Goal: Information Seeking & Learning: Learn about a topic

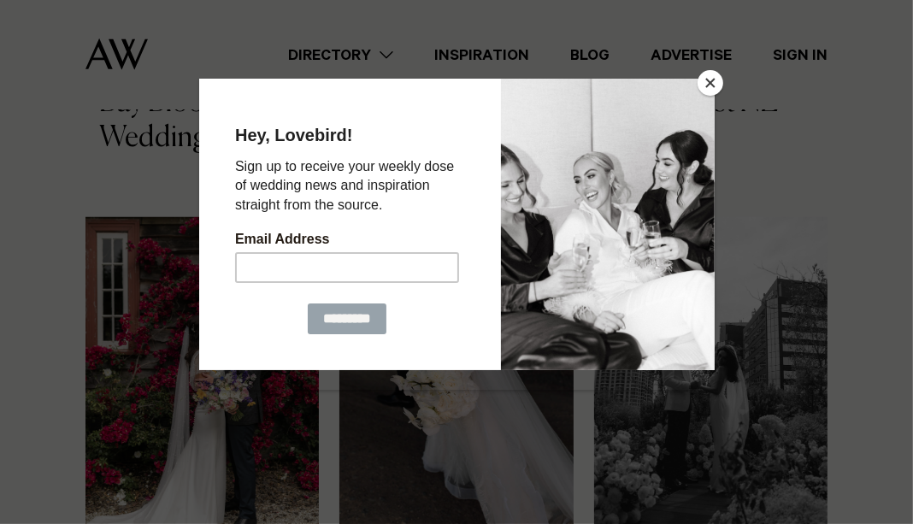
scroll to position [1031, 0]
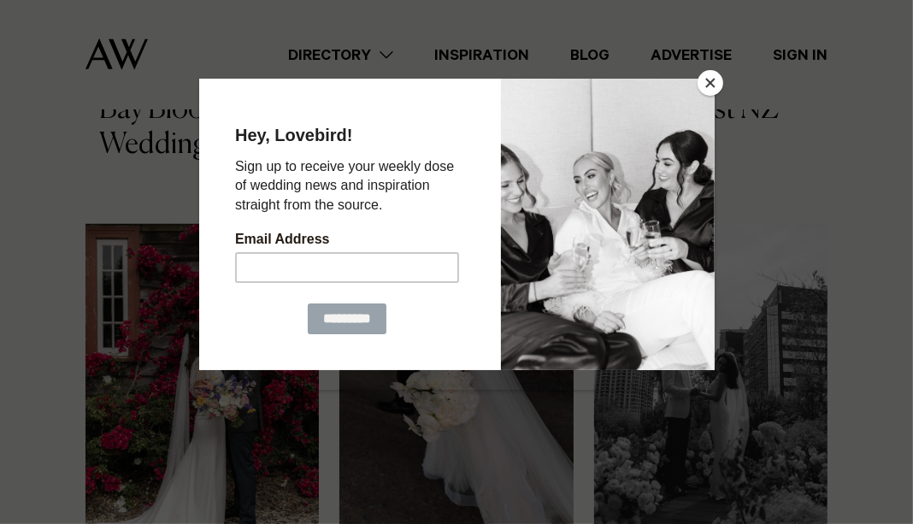
click at [716, 87] on button "Close" at bounding box center [711, 83] width 26 height 26
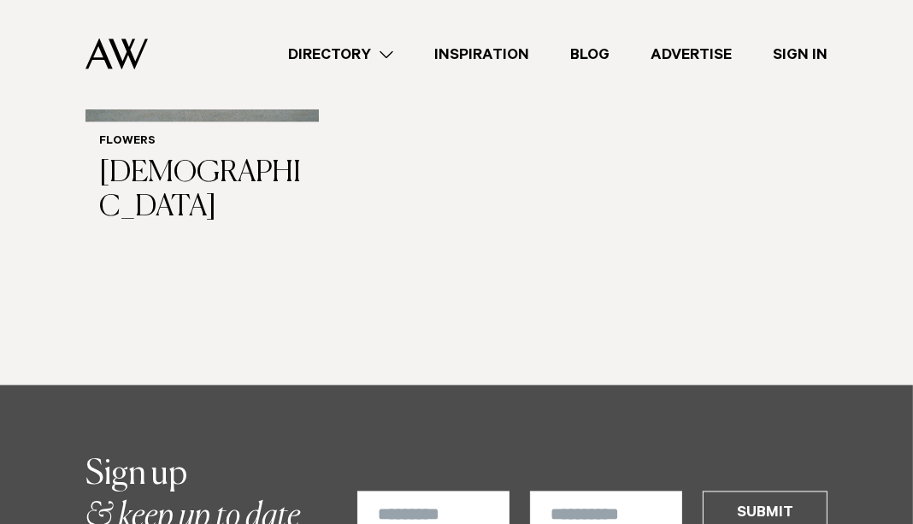
scroll to position [2477, 0]
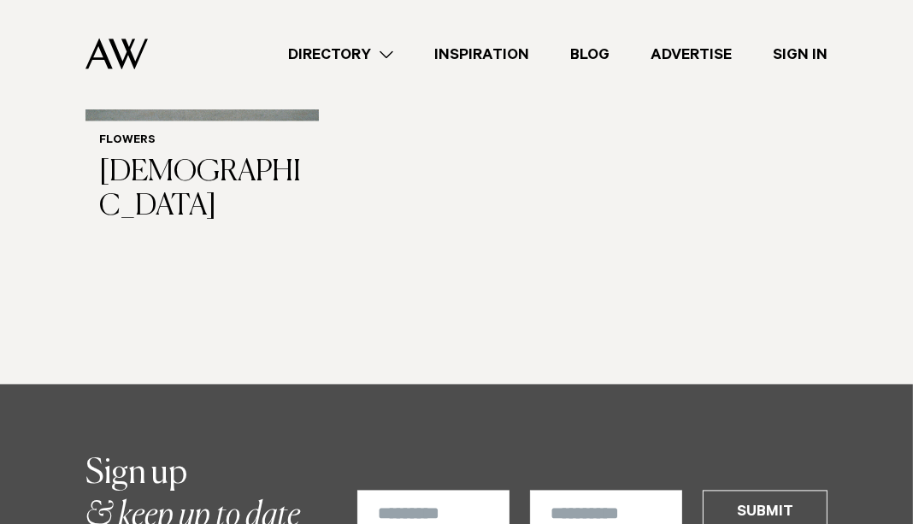
click at [391, 56] on link "Directory" at bounding box center [341, 55] width 146 height 23
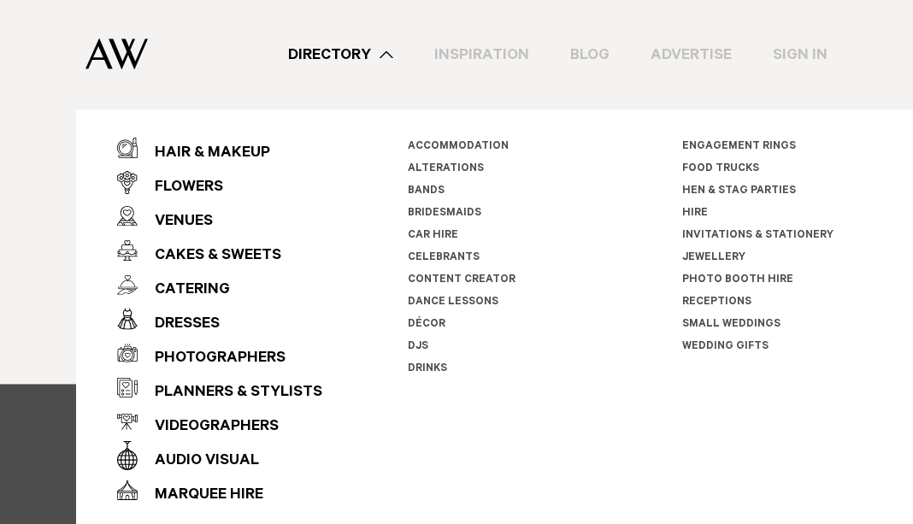
click at [183, 323] on div "Dresses" at bounding box center [179, 325] width 82 height 34
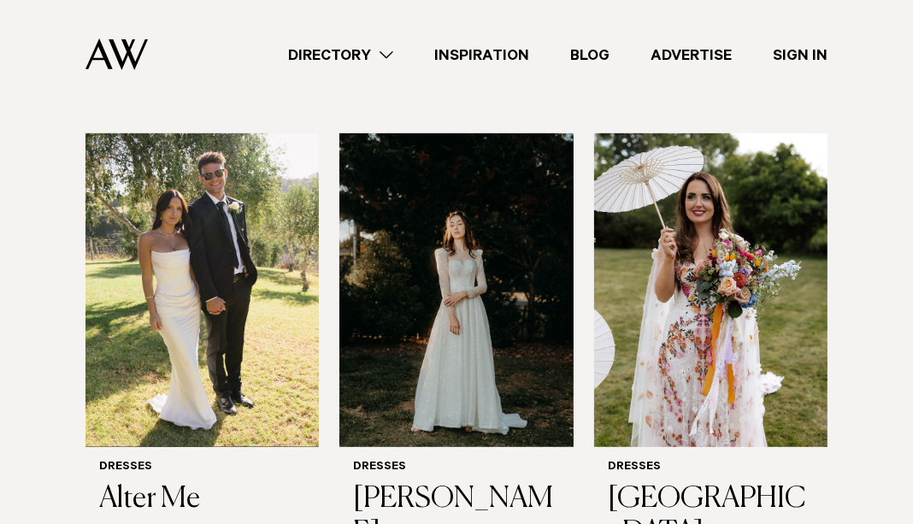
scroll to position [586, 0]
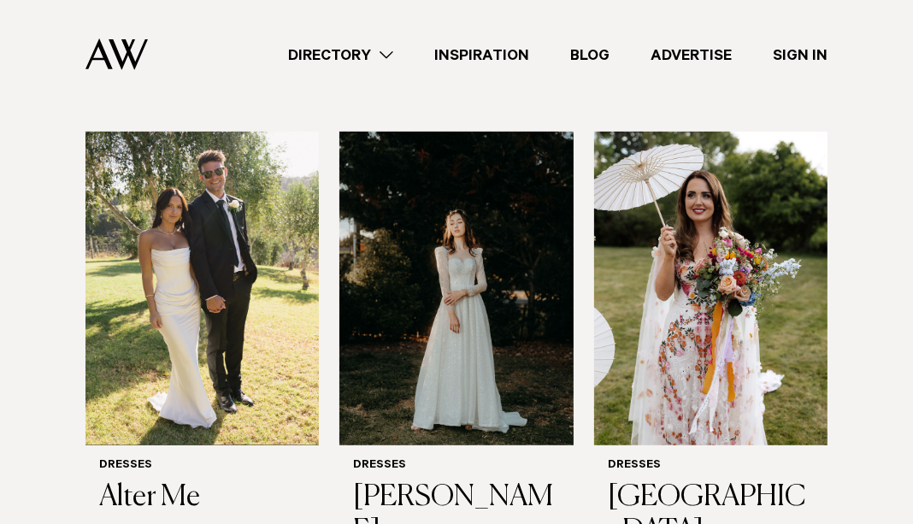
click at [770, 367] on img at bounding box center [710, 289] width 233 height 314
click at [430, 295] on img at bounding box center [455, 289] width 233 height 314
click at [794, 371] on img at bounding box center [710, 289] width 233 height 314
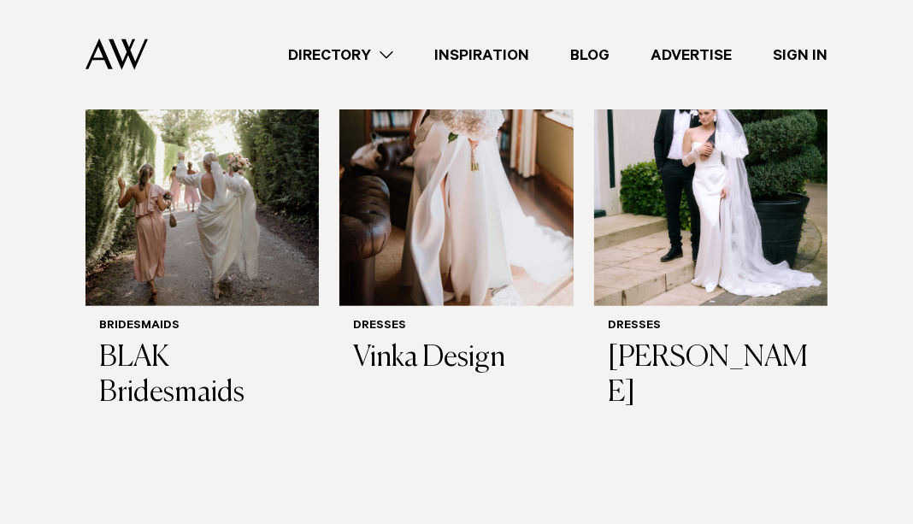
scroll to position [1200, 0]
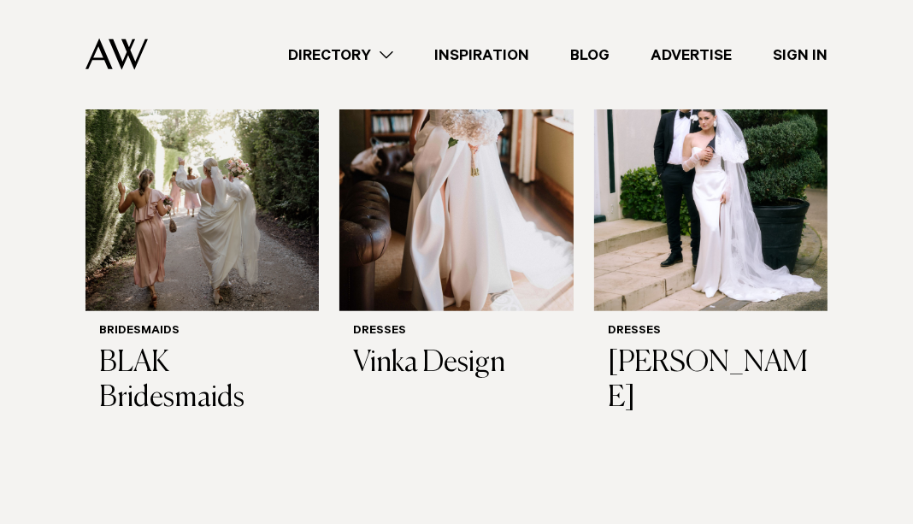
click at [321, 50] on link "Directory" at bounding box center [341, 55] width 146 height 23
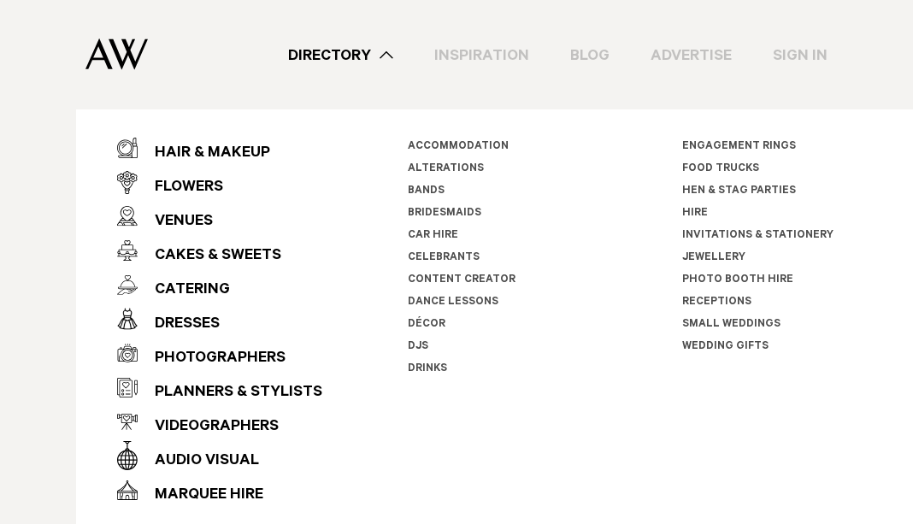
click at [178, 149] on div "Hair & Makeup" at bounding box center [204, 154] width 133 height 34
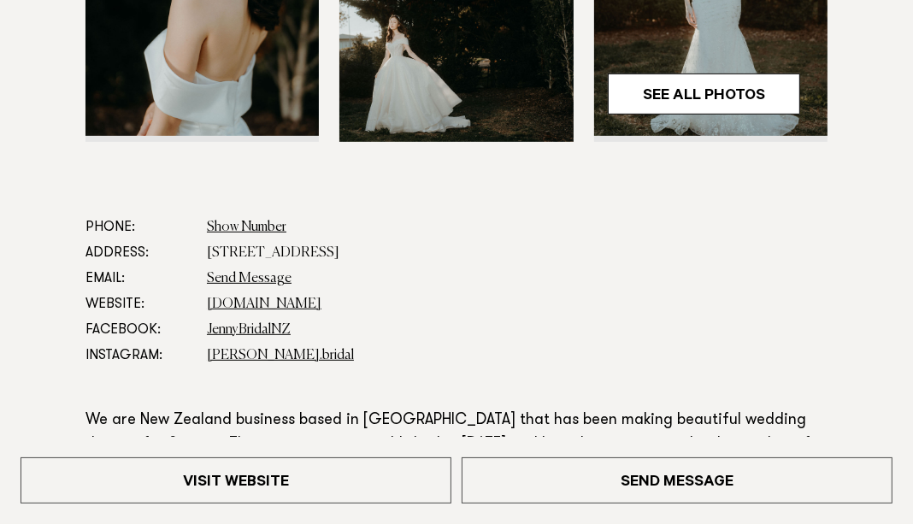
scroll to position [663, 0]
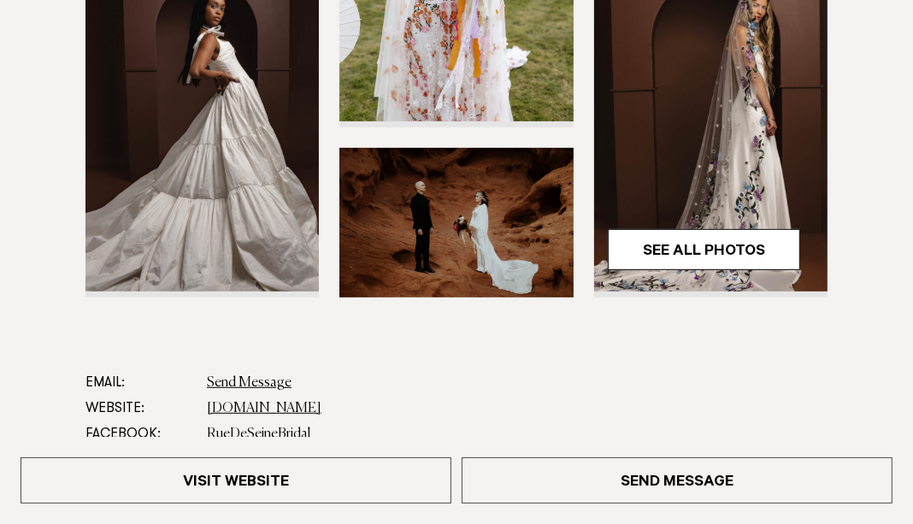
scroll to position [500, 0]
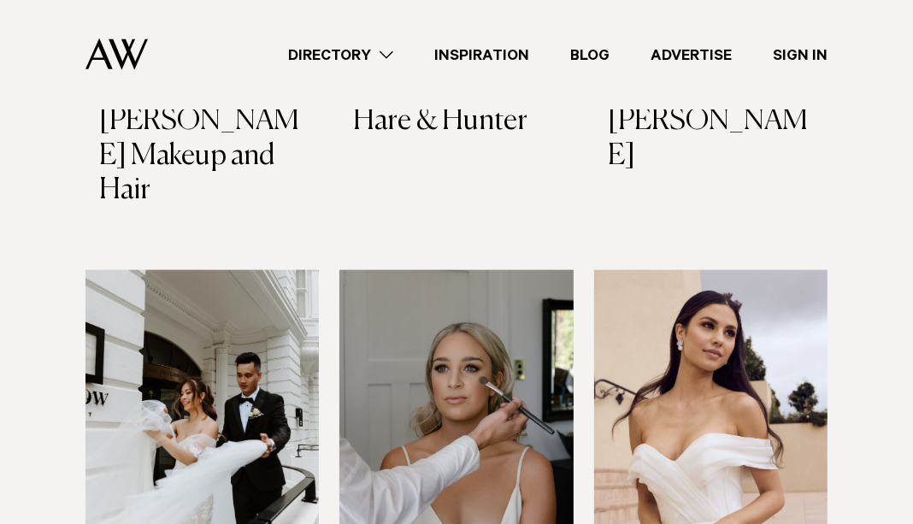
scroll to position [1512, 0]
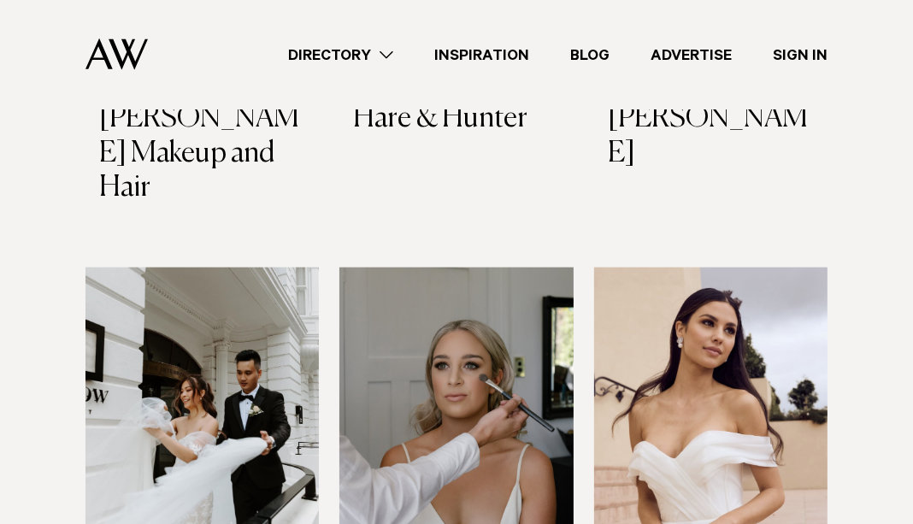
click at [368, 61] on link "Directory" at bounding box center [341, 55] width 146 height 23
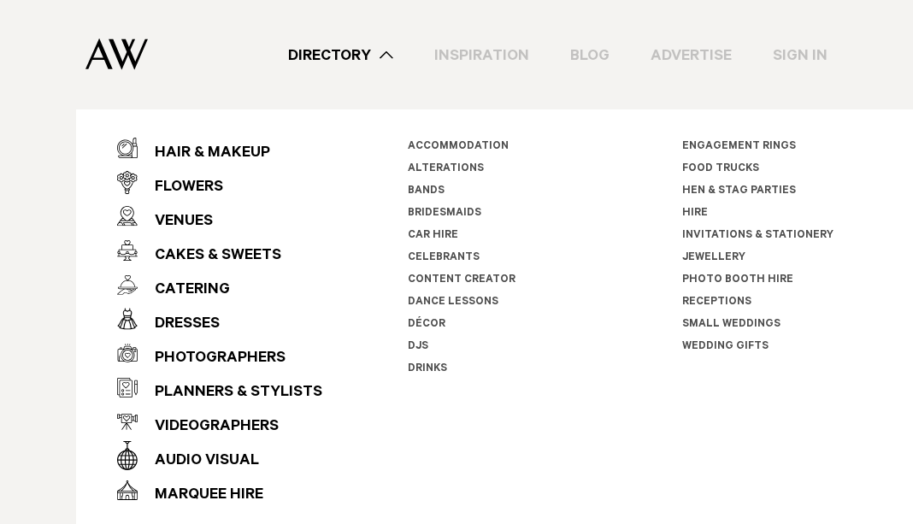
click at [166, 256] on div "Cakes & Sweets" at bounding box center [210, 256] width 144 height 34
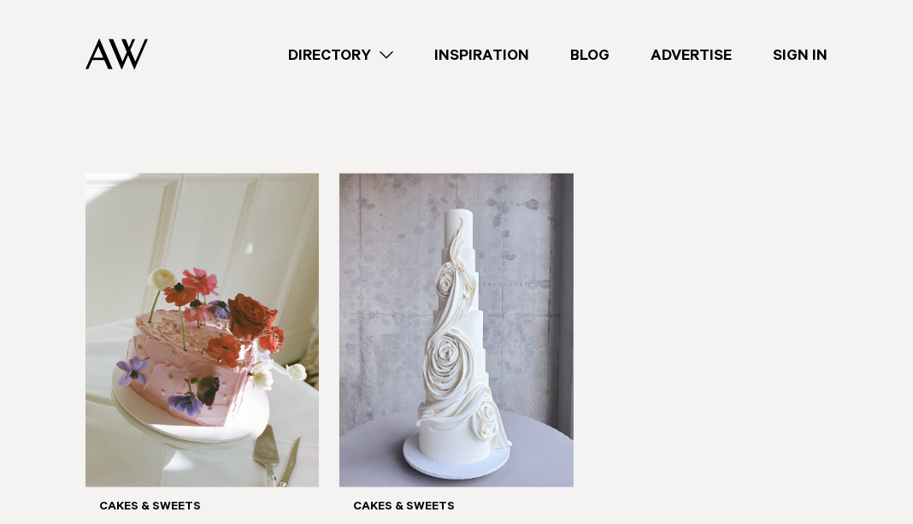
scroll to position [1082, 0]
click at [113, 363] on img at bounding box center [201, 330] width 233 height 314
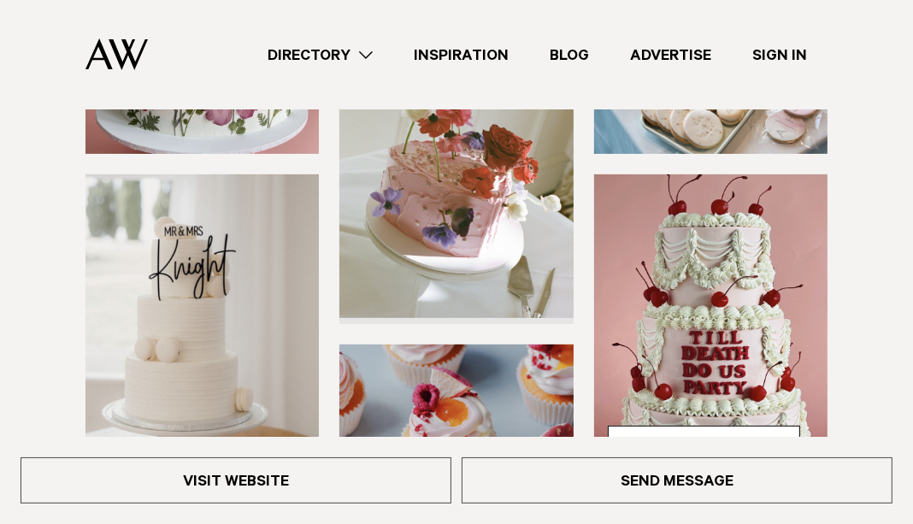
scroll to position [300, 0]
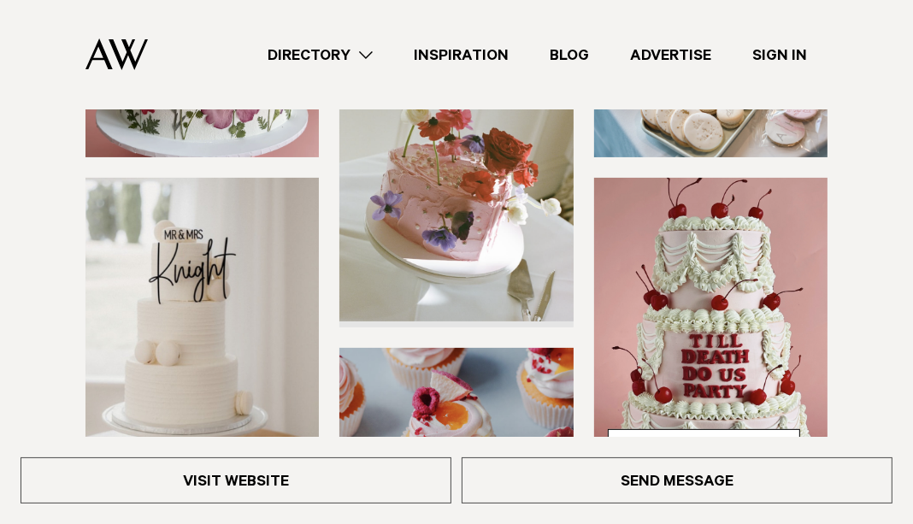
click at [86, 391] on img at bounding box center [201, 335] width 233 height 314
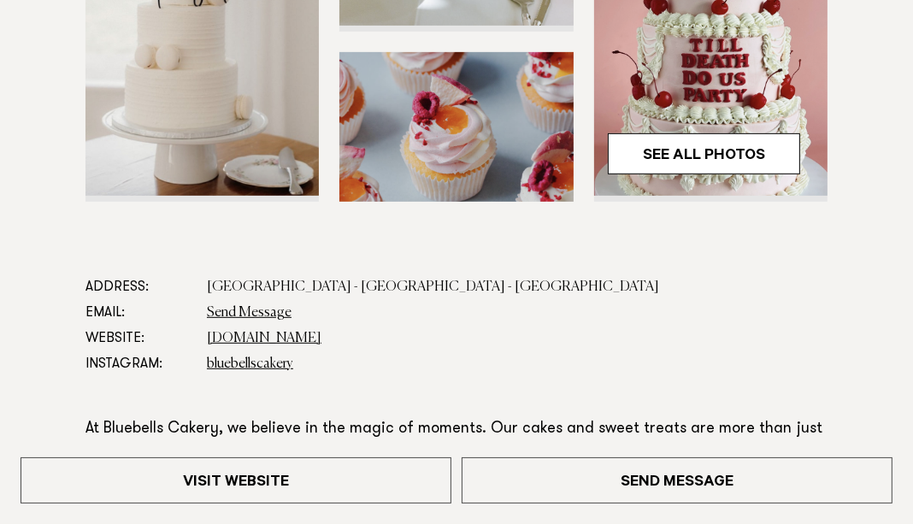
scroll to position [598, 0]
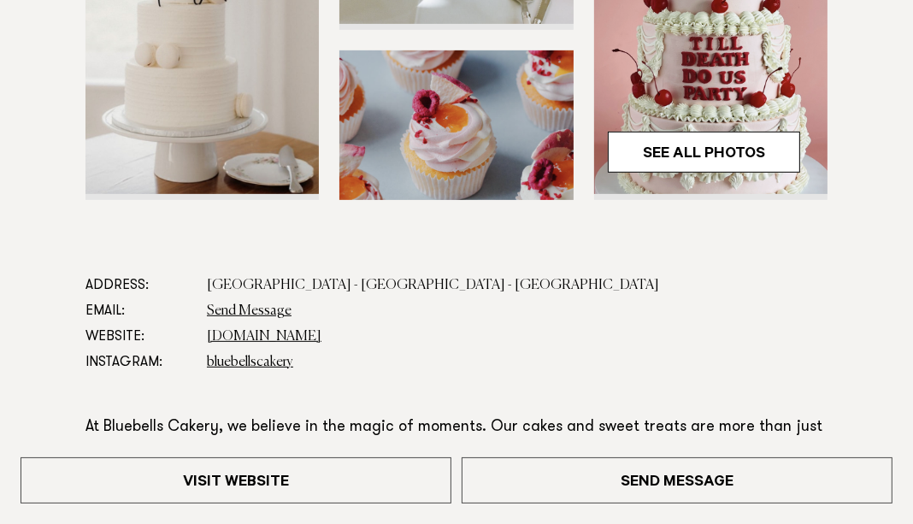
click at [121, 475] on link "Visit Website" at bounding box center [236, 480] width 431 height 46
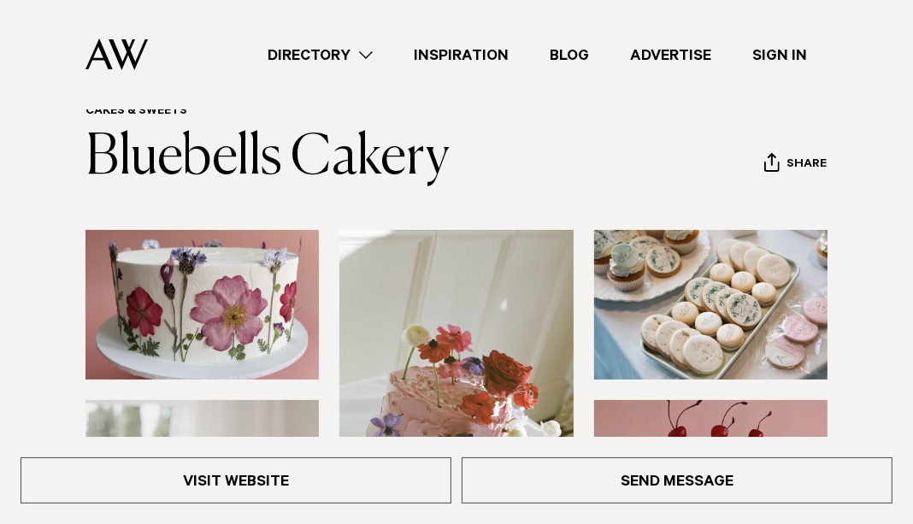
scroll to position [0, 0]
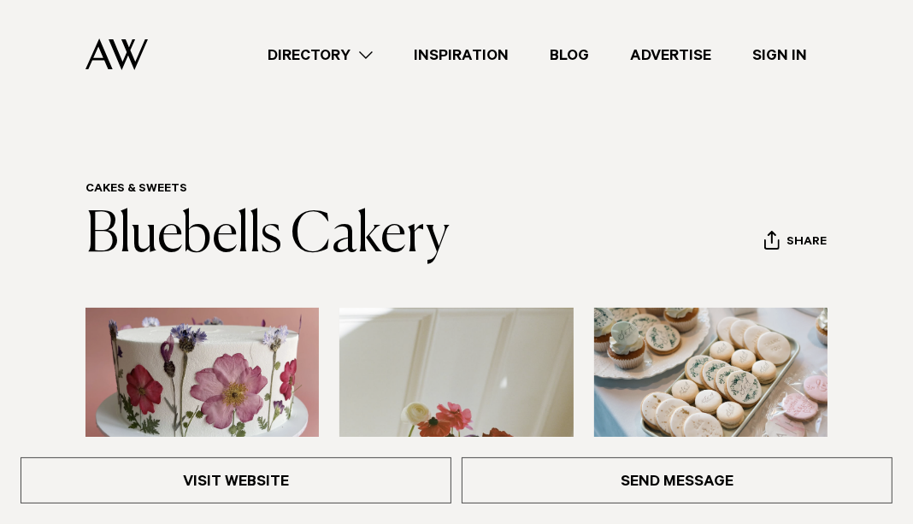
click at [308, 44] on link "Directory" at bounding box center [320, 55] width 146 height 23
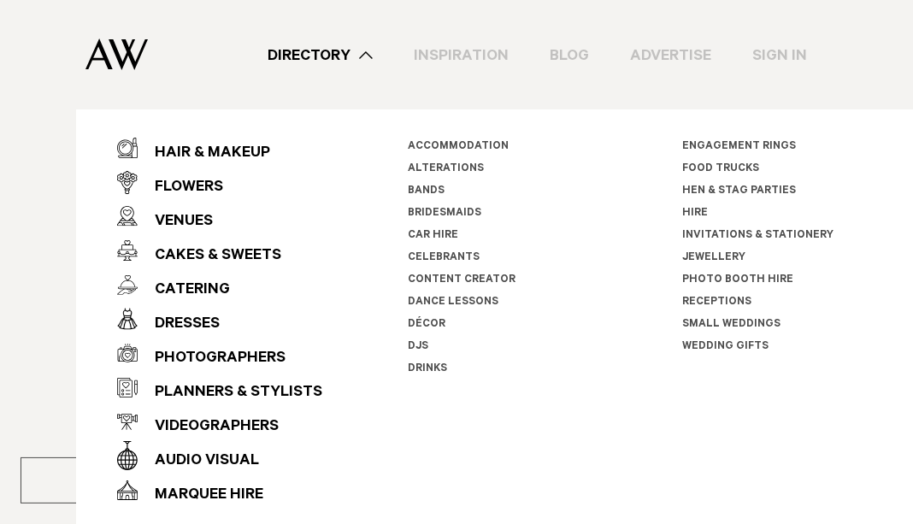
click at [177, 181] on div "Flowers" at bounding box center [180, 188] width 85 height 34
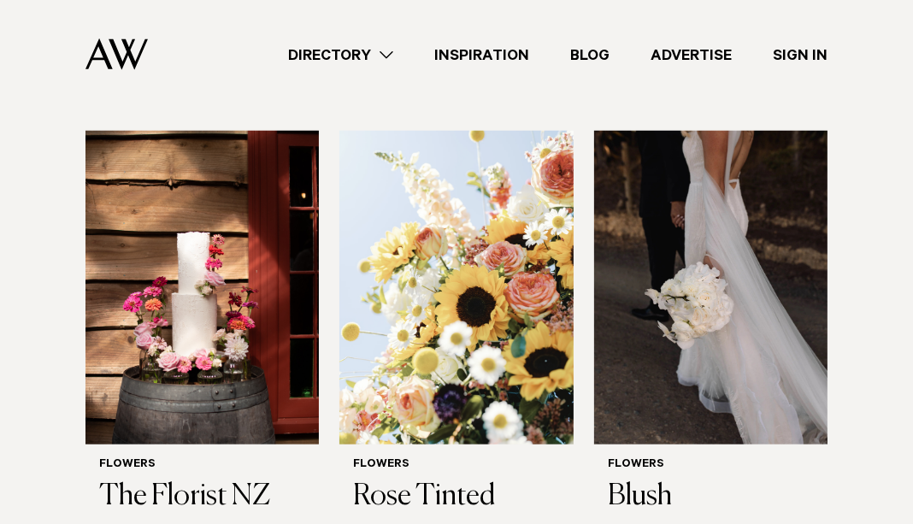
scroll to position [1158, 0]
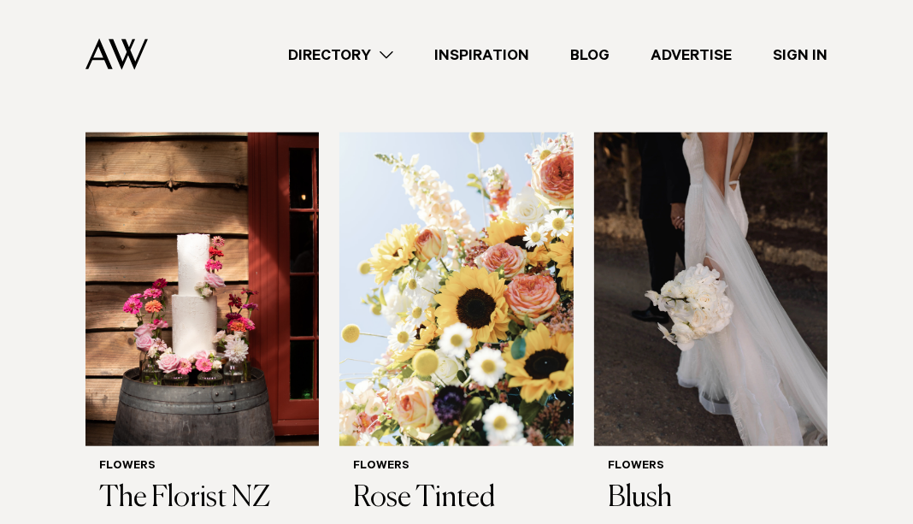
click at [763, 273] on img at bounding box center [710, 290] width 233 height 314
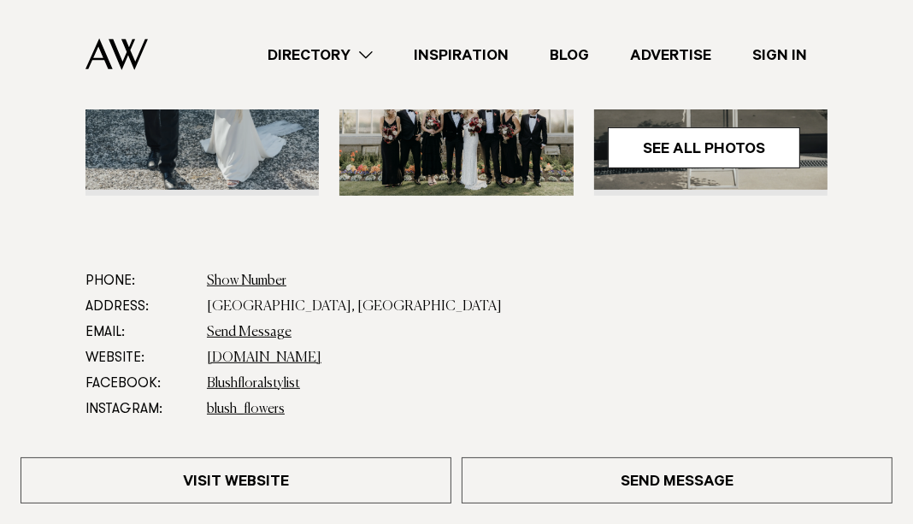
scroll to position [601, 0]
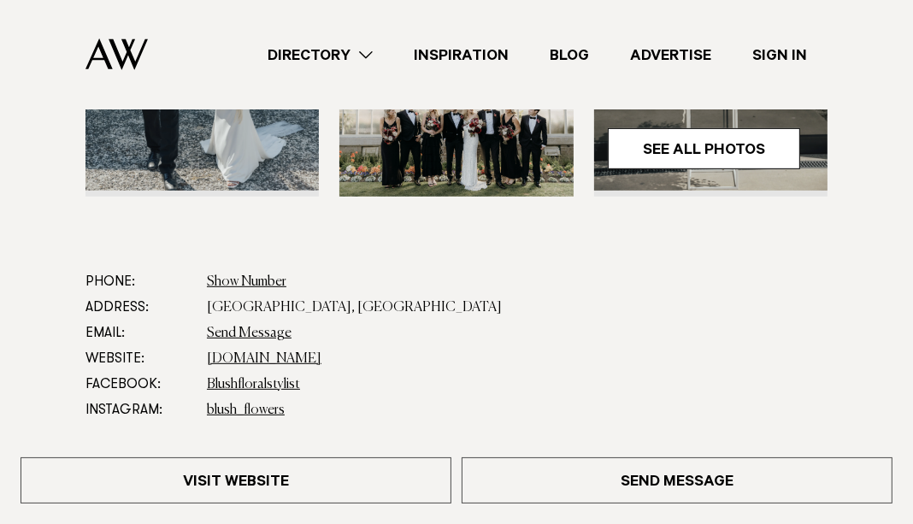
click at [763, 155] on link "See All Photos" at bounding box center [704, 148] width 192 height 41
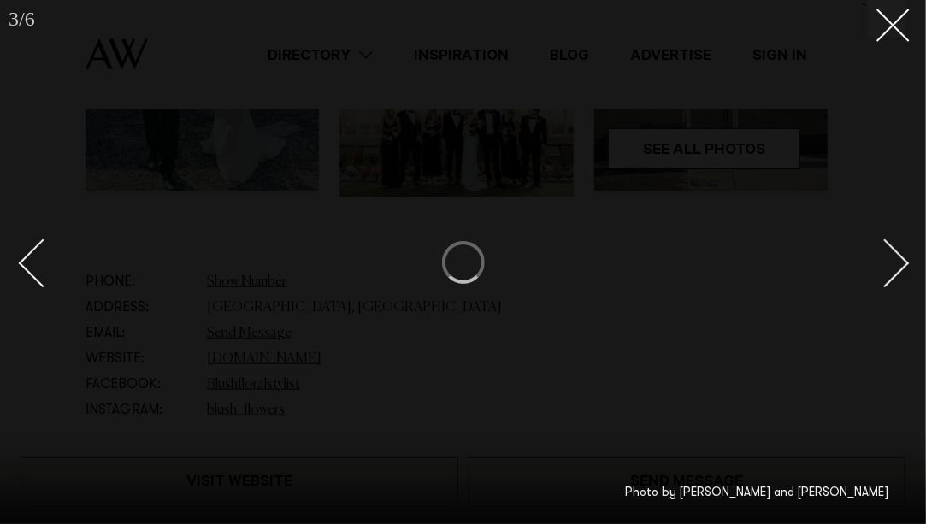
click at [895, 24] on icon at bounding box center [886, 19] width 21 height 21
